Goal: Task Accomplishment & Management: Use online tool/utility

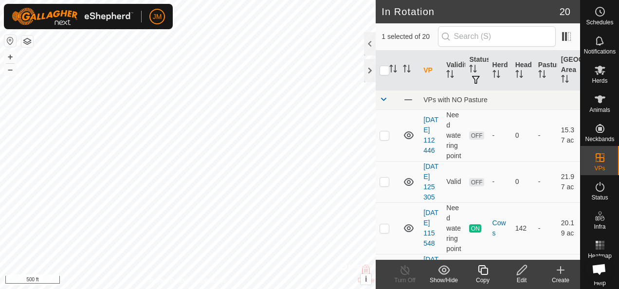
click at [520, 270] on icon at bounding box center [522, 270] width 12 height 12
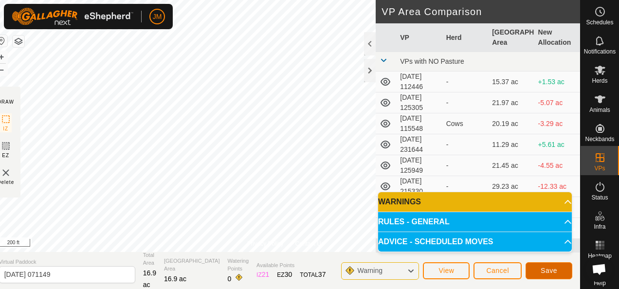
click at [556, 270] on button "Save" at bounding box center [548, 270] width 47 height 17
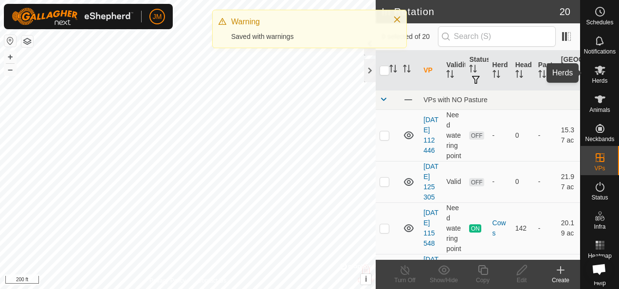
click at [596, 75] on icon at bounding box center [600, 70] width 12 height 12
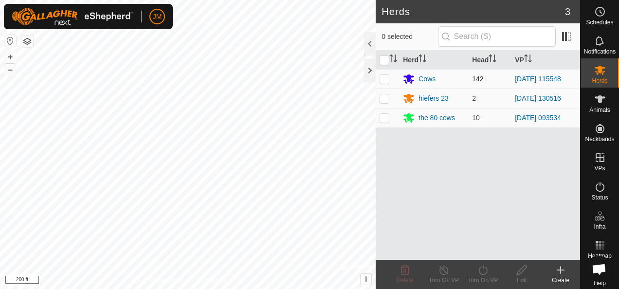
click at [387, 77] on p-checkbox at bounding box center [384, 79] width 10 height 8
checkbox input "true"
click at [482, 266] on icon at bounding box center [483, 270] width 12 height 12
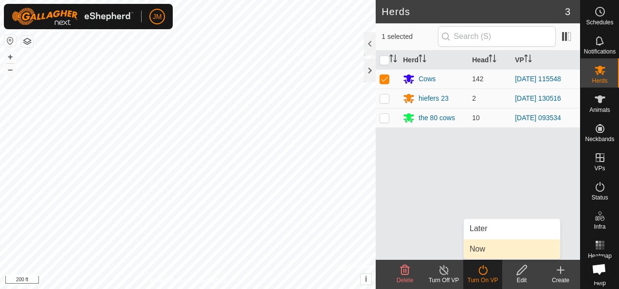
click at [485, 248] on link "Now" at bounding box center [512, 248] width 96 height 19
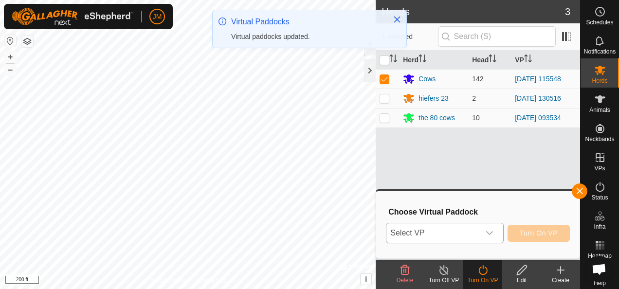
click at [492, 233] on icon "dropdown trigger" at bounding box center [489, 233] width 8 height 8
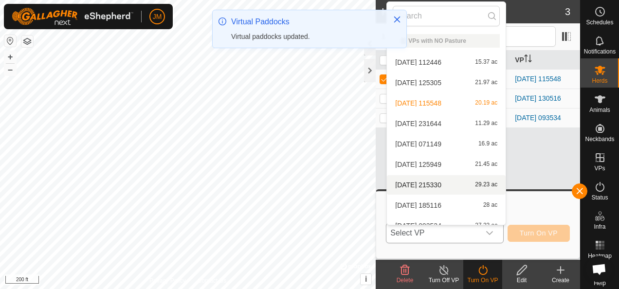
scroll to position [11, 0]
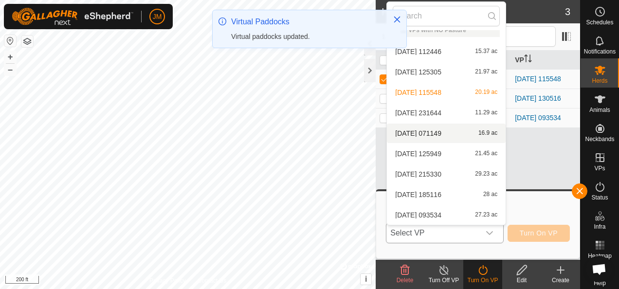
click at [445, 131] on li "[DATE] 071149 16.9 ac" at bounding box center [446, 133] width 119 height 19
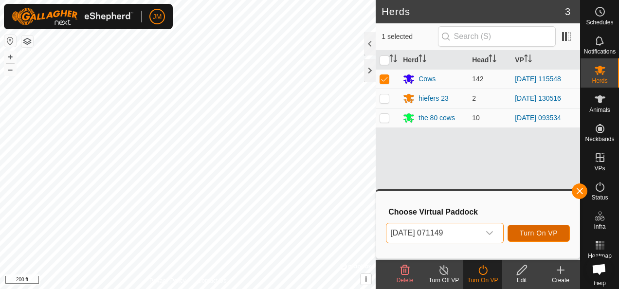
click at [527, 230] on span "Turn On VP" at bounding box center [538, 233] width 38 height 8
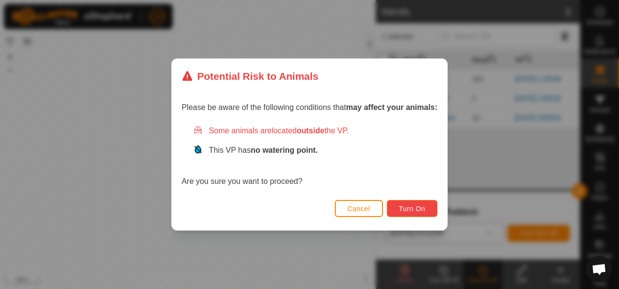
click at [427, 206] on button "Turn On" at bounding box center [412, 208] width 51 height 17
